Goal: Task Accomplishment & Management: Complete application form

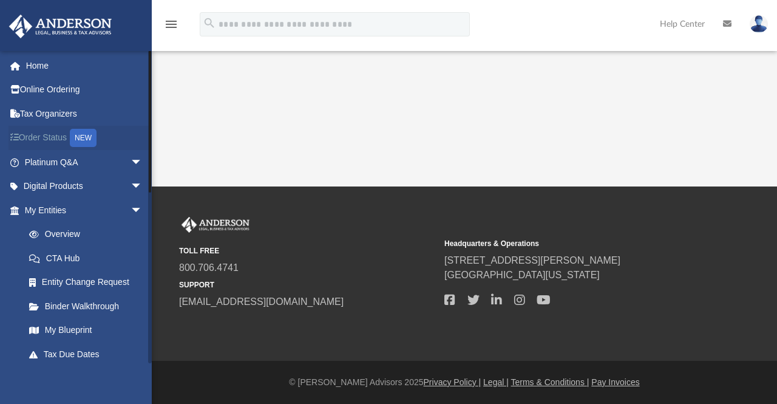
click at [38, 138] on link "Order Status NEW" at bounding box center [85, 138] width 152 height 25
click at [131, 207] on span "arrow_drop_down" at bounding box center [143, 210] width 24 height 25
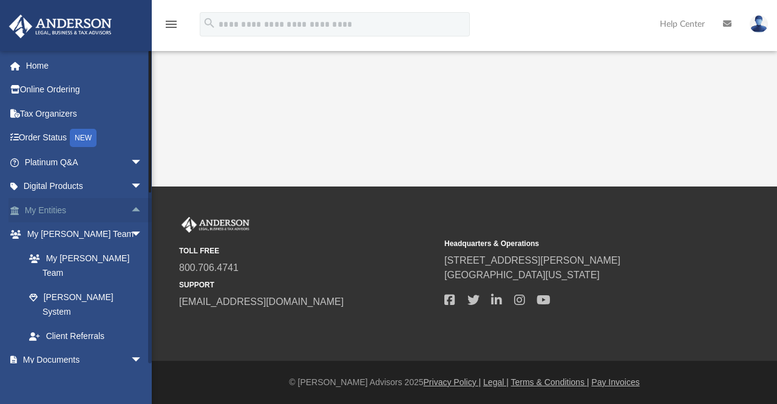
click at [131, 207] on span "arrow_drop_up" at bounding box center [143, 210] width 24 height 25
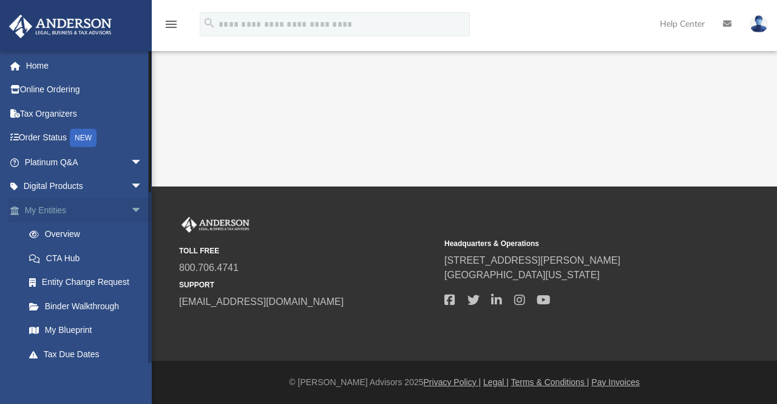
click at [131, 205] on span "arrow_drop_down" at bounding box center [143, 210] width 24 height 25
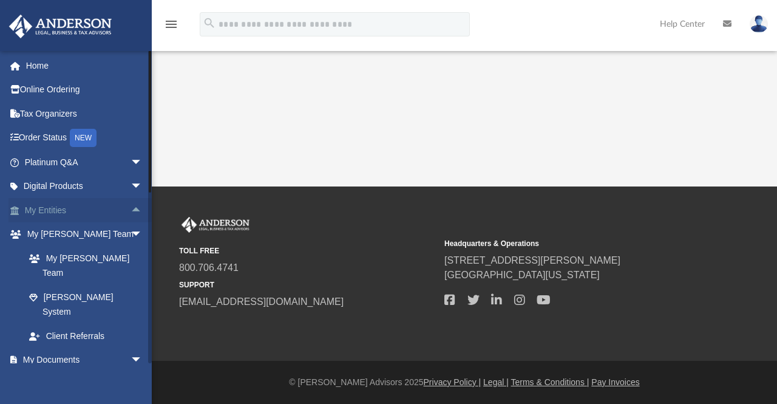
click at [131, 205] on span "arrow_drop_up" at bounding box center [143, 210] width 24 height 25
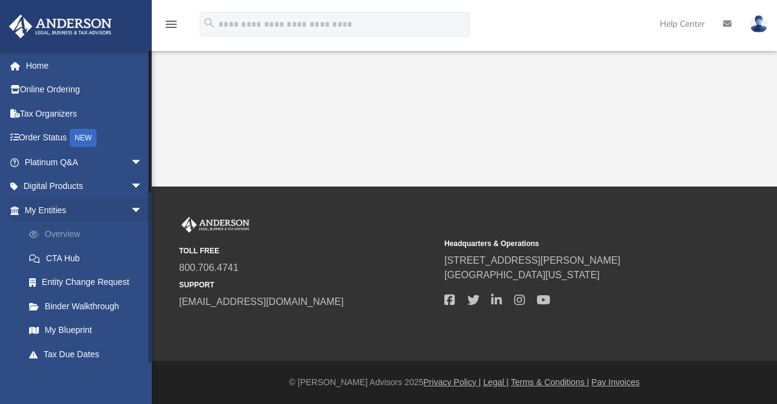
click at [59, 233] on link "Overview" at bounding box center [89, 234] width 144 height 24
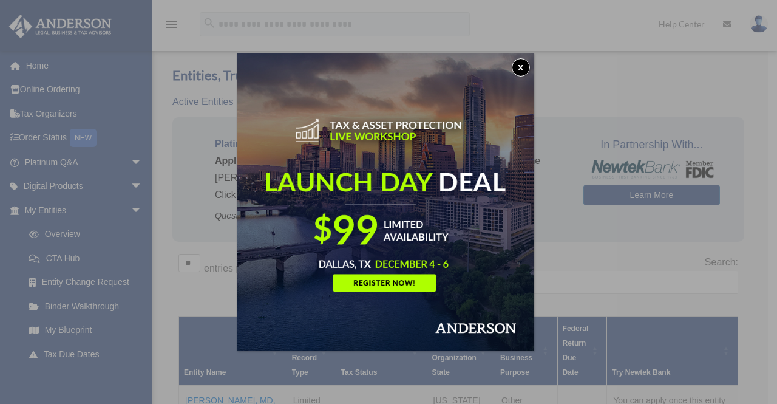
click at [523, 69] on button "x" at bounding box center [521, 67] width 18 height 18
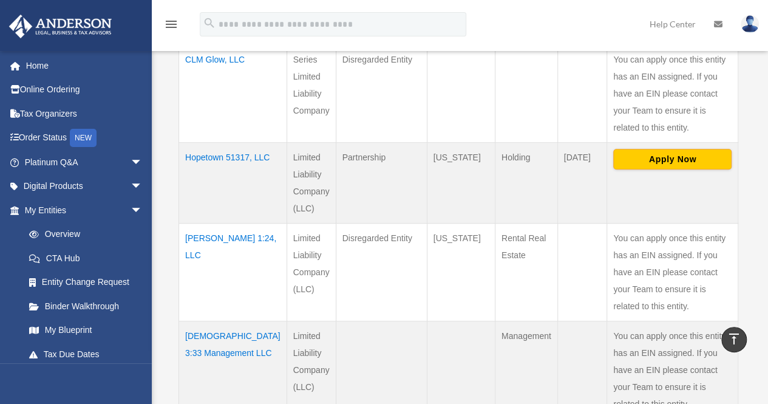
scroll to position [440, 0]
click at [646, 148] on button "Apply Now" at bounding box center [672, 158] width 118 height 21
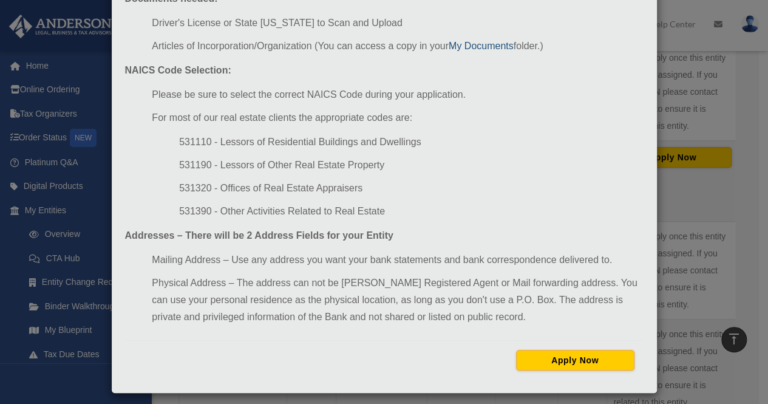
scroll to position [152, 0]
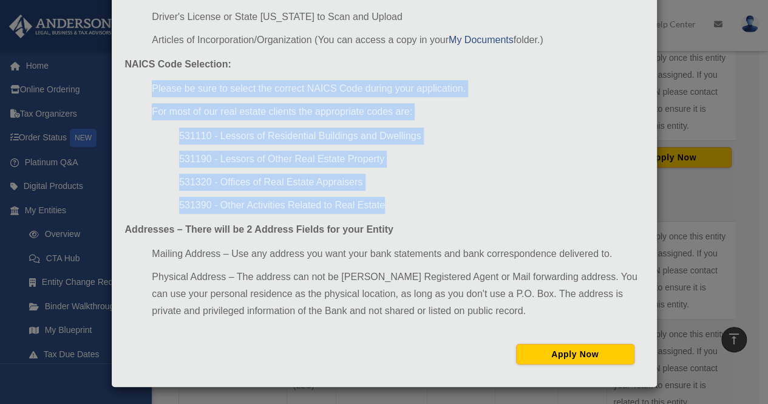
drag, startPoint x: 386, startPoint y: 203, endPoint x: 148, endPoint y: 88, distance: 264.0
click at [148, 88] on ul "Please be sure to select the correct NAICS Code during your application. For mo…" at bounding box center [384, 147] width 519 height 134
copy ul "Please be sure to select the correct NAICS Code during your application. For mo…"
